Goal: Task Accomplishment & Management: Complete application form

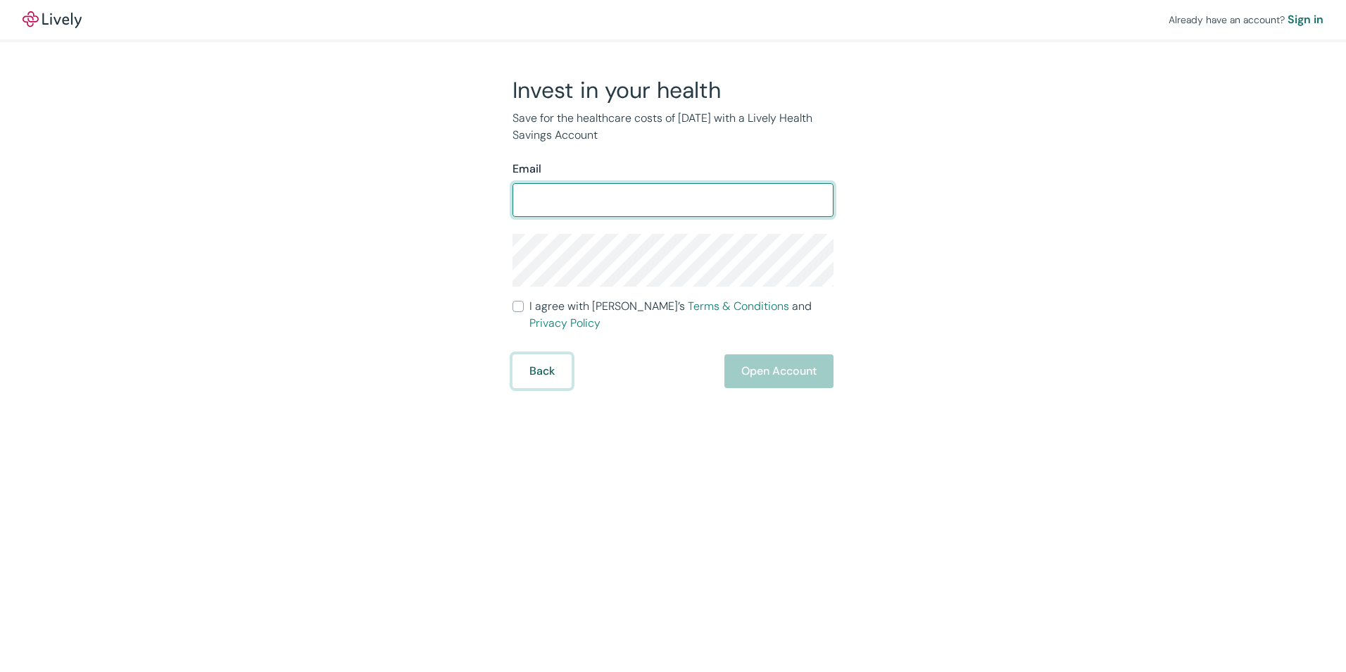
click at [553, 360] on form "Email ​ I agree with Lively’s Terms & Conditions and Privacy Policy Back Open A…" at bounding box center [673, 274] width 321 height 227
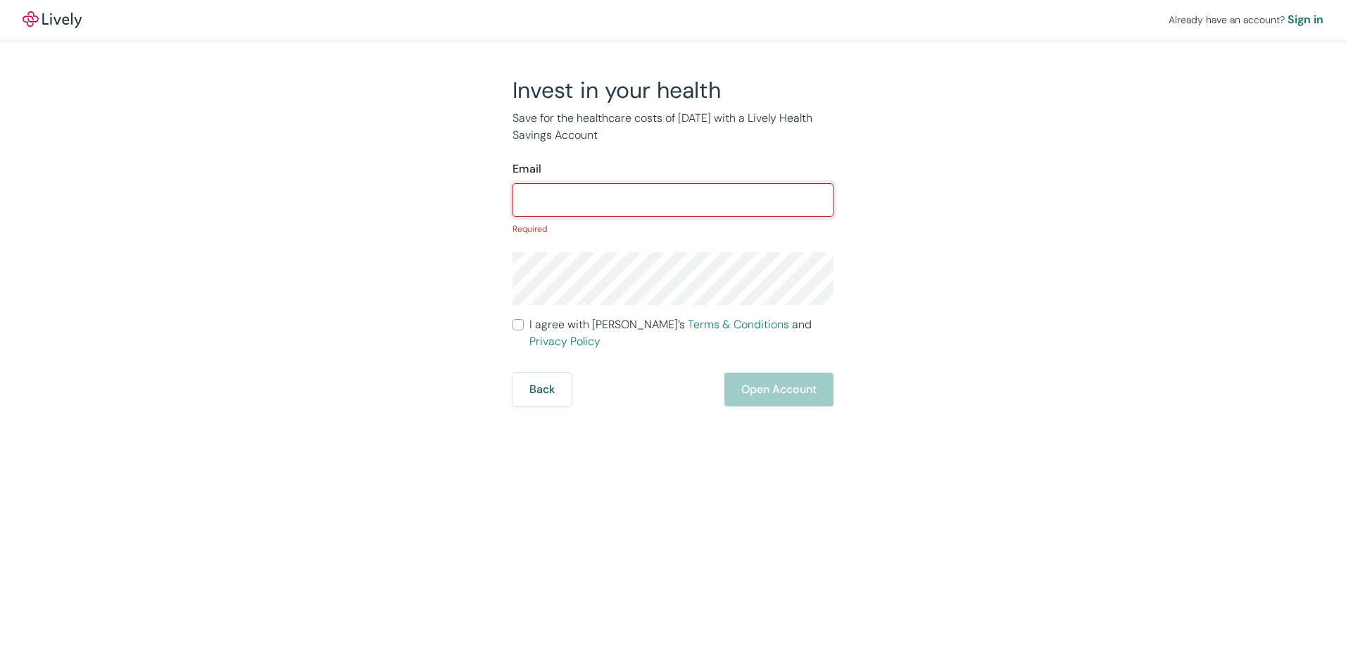
click at [649, 196] on input "Email" at bounding box center [673, 200] width 321 height 28
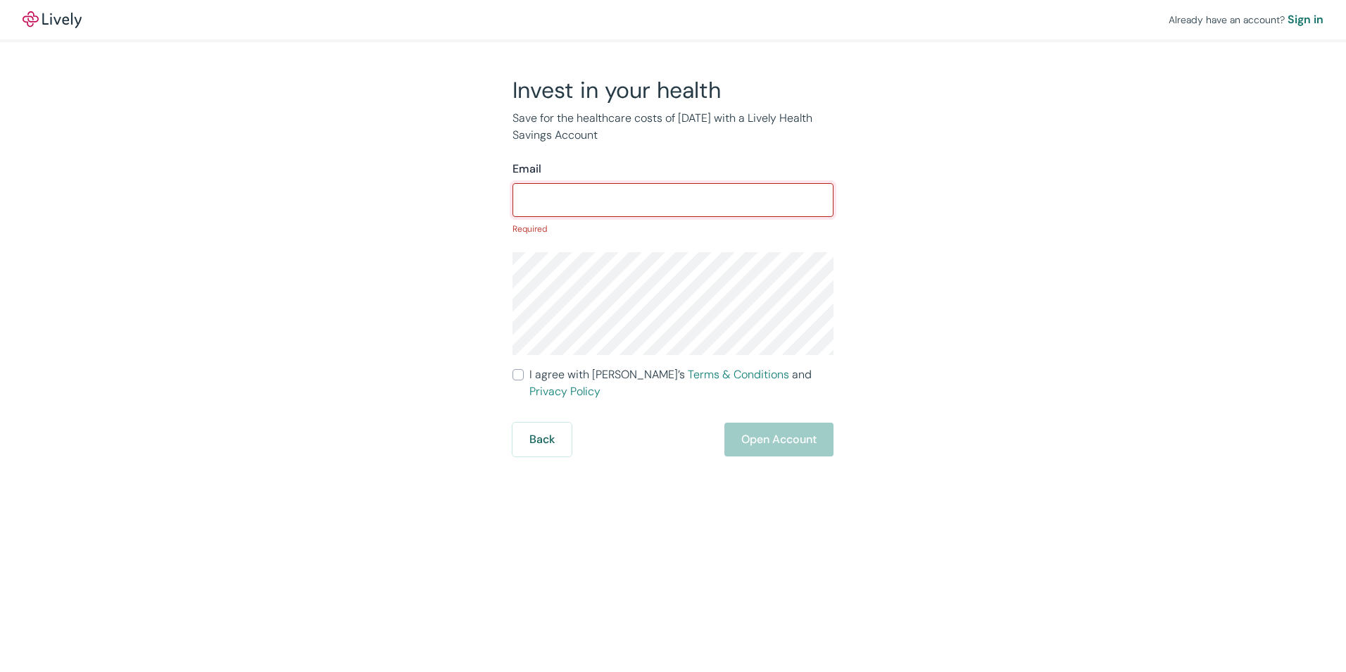
drag, startPoint x: 568, startPoint y: 186, endPoint x: 565, endPoint y: 203, distance: 17.8
click at [568, 186] on input "Email" at bounding box center [673, 200] width 321 height 28
click at [461, 239] on div "Invest in your health Save for the healthcare costs of [DATE] with a Lively Hea…" at bounding box center [665, 266] width 676 height 380
click at [584, 203] on input "Email" at bounding box center [673, 200] width 321 height 28
type input "[PERSON_NAME][EMAIL_ADDRESS][DOMAIN_NAME]"
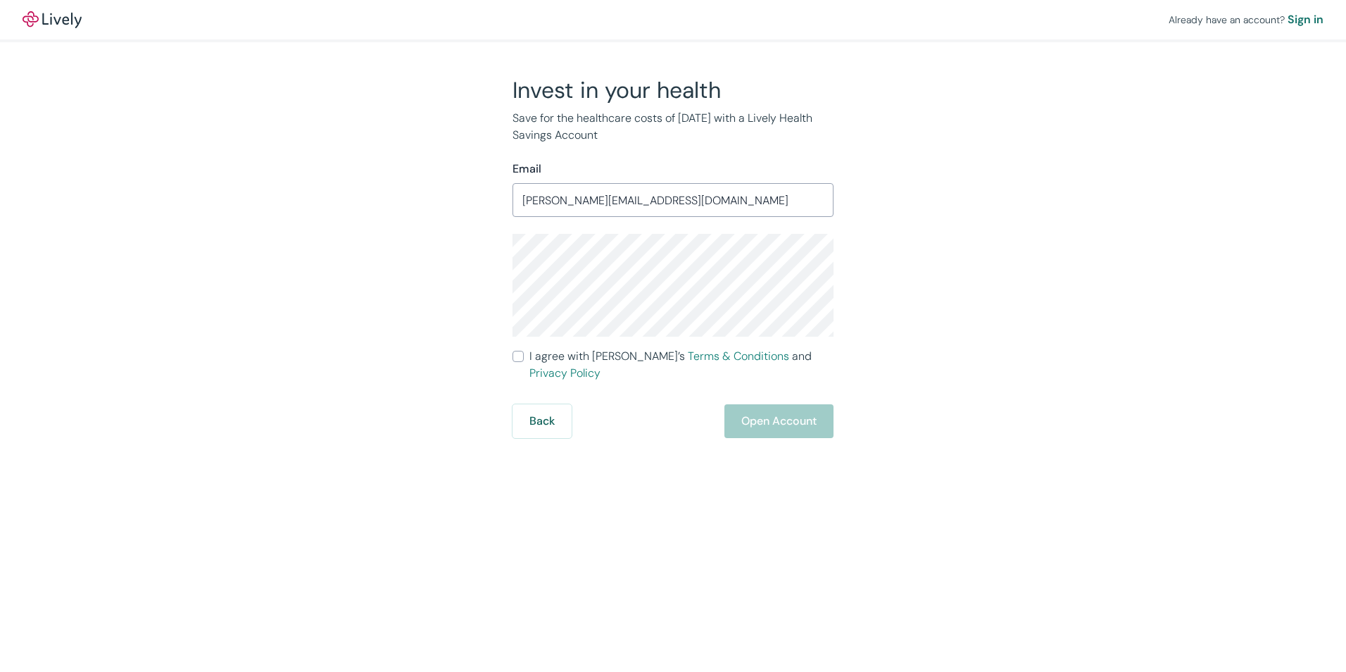
click at [518, 353] on input "I agree with Lively’s Terms & Conditions and Privacy Policy" at bounding box center [518, 356] width 11 height 11
checkbox input "true"
click at [737, 411] on button "Open Account" at bounding box center [779, 421] width 109 height 34
